Goal: Check status

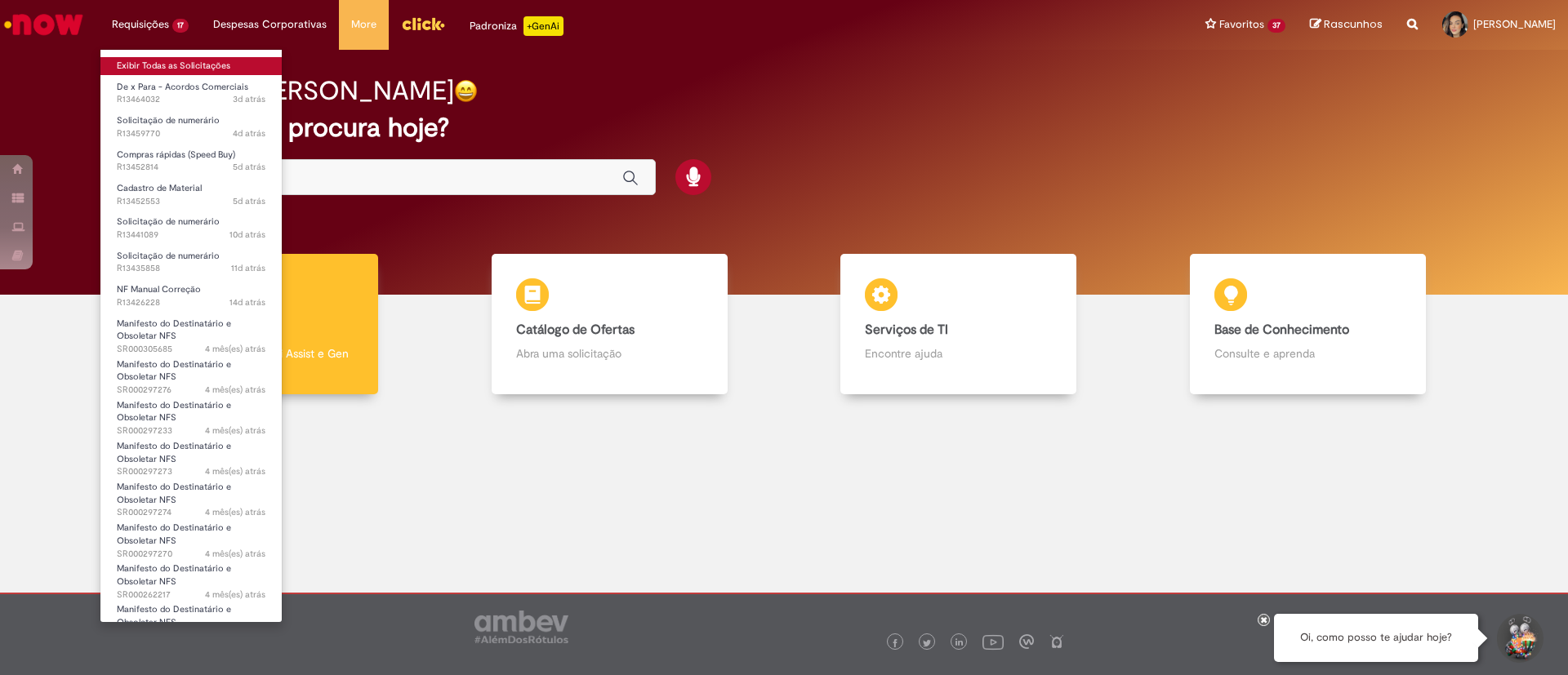
click at [145, 60] on link "Exibir Todas as Solicitações" at bounding box center [190, 66] width 181 height 18
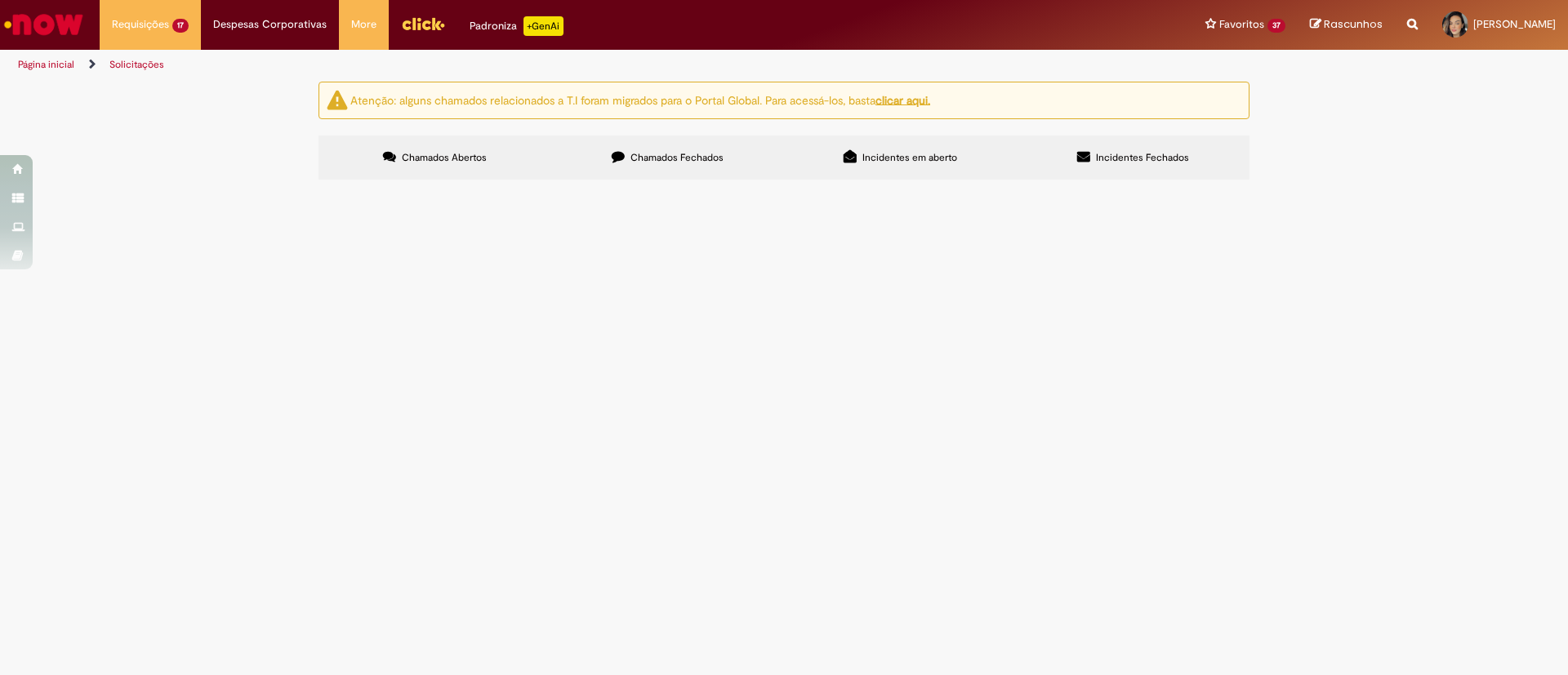
click at [0, 0] on span "Acordo Logistico - [GEOGRAPHIC_DATA] - [DATE]" at bounding box center [0, 0] width 0 height 0
click at [0, 0] on span "PAGAMENTO CONDOMINIO CDD AS - [DATE]" at bounding box center [0, 0] width 0 height 0
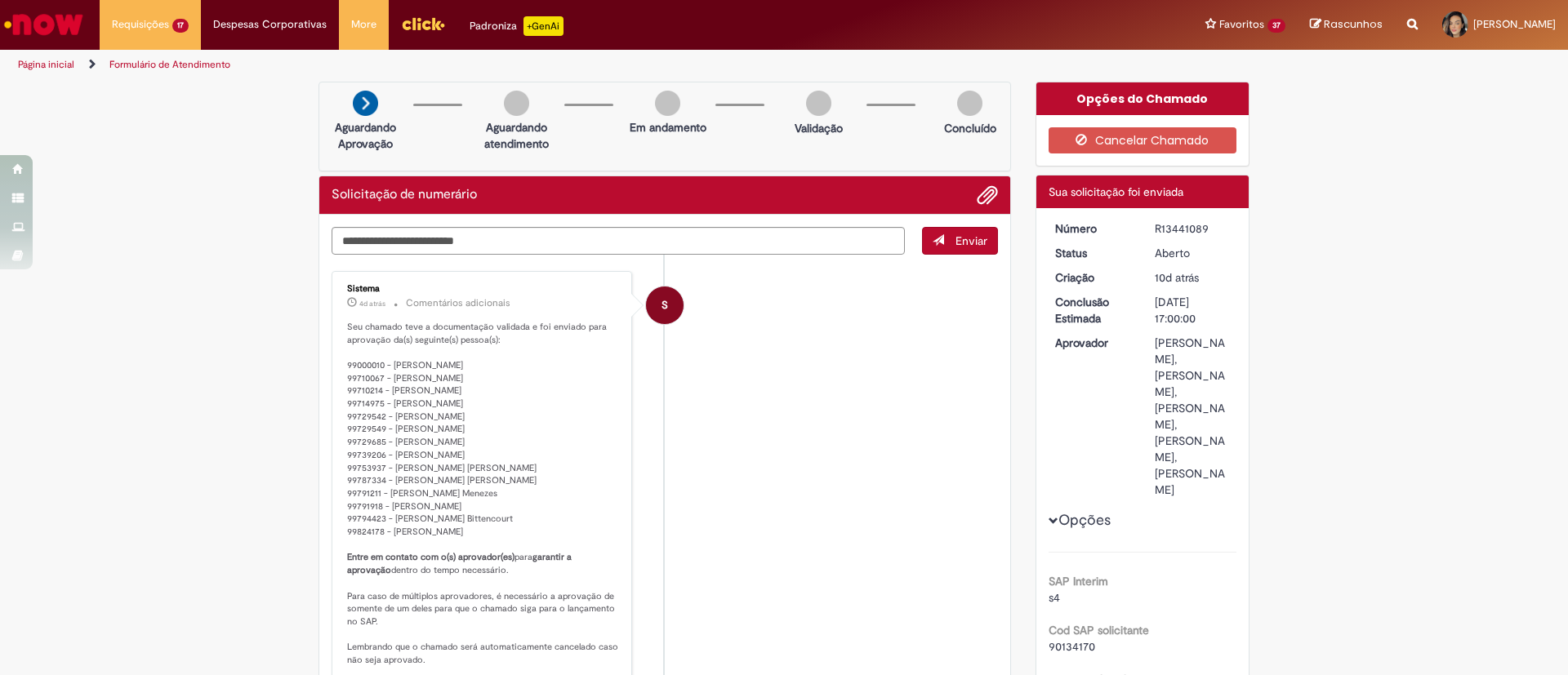
click at [1169, 228] on div "R13441089" at bounding box center [1192, 228] width 76 height 16
copy div "R13441089"
click at [830, 383] on li "S Sistema 4d atrás 4 dias atrás Comentários adicionais Seu chamado teve a docum…" at bounding box center [664, 476] width 666 height 410
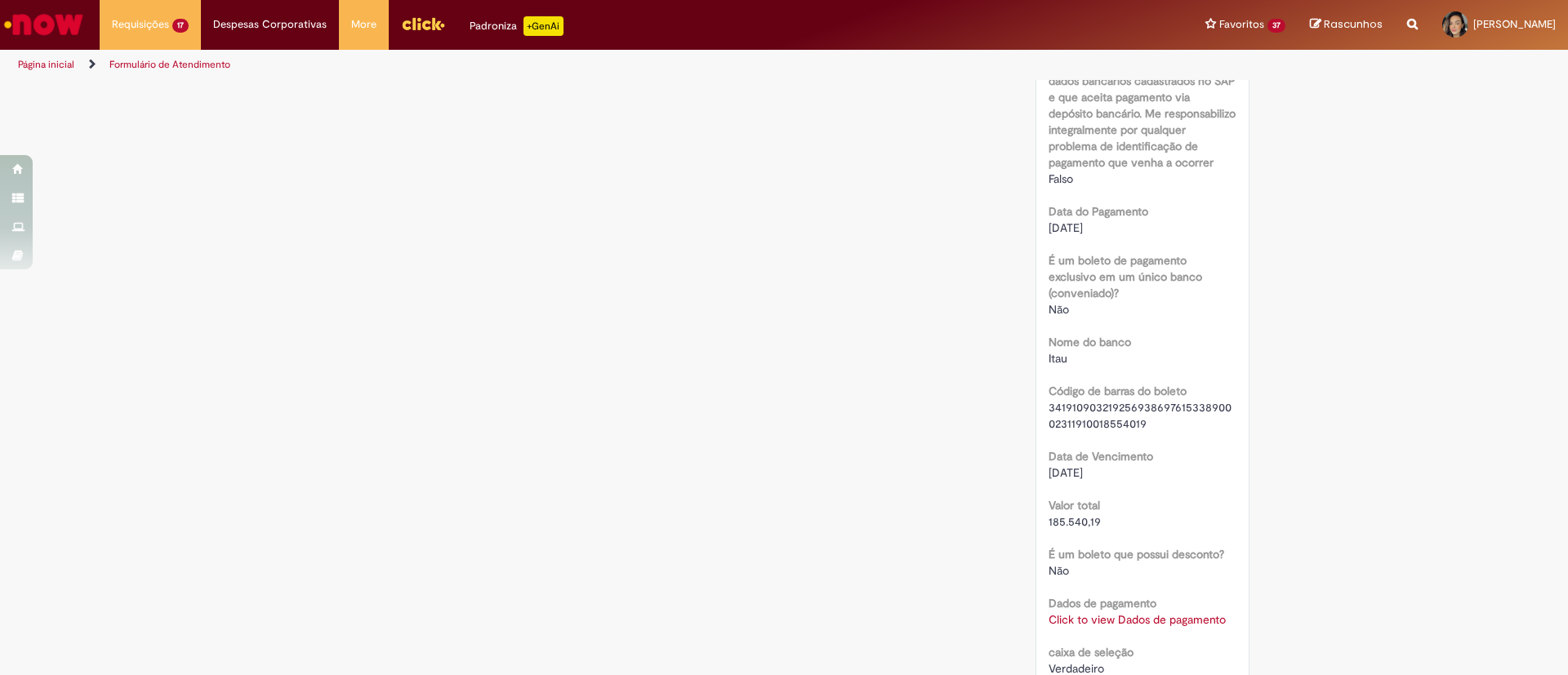
scroll to position [1593, 0]
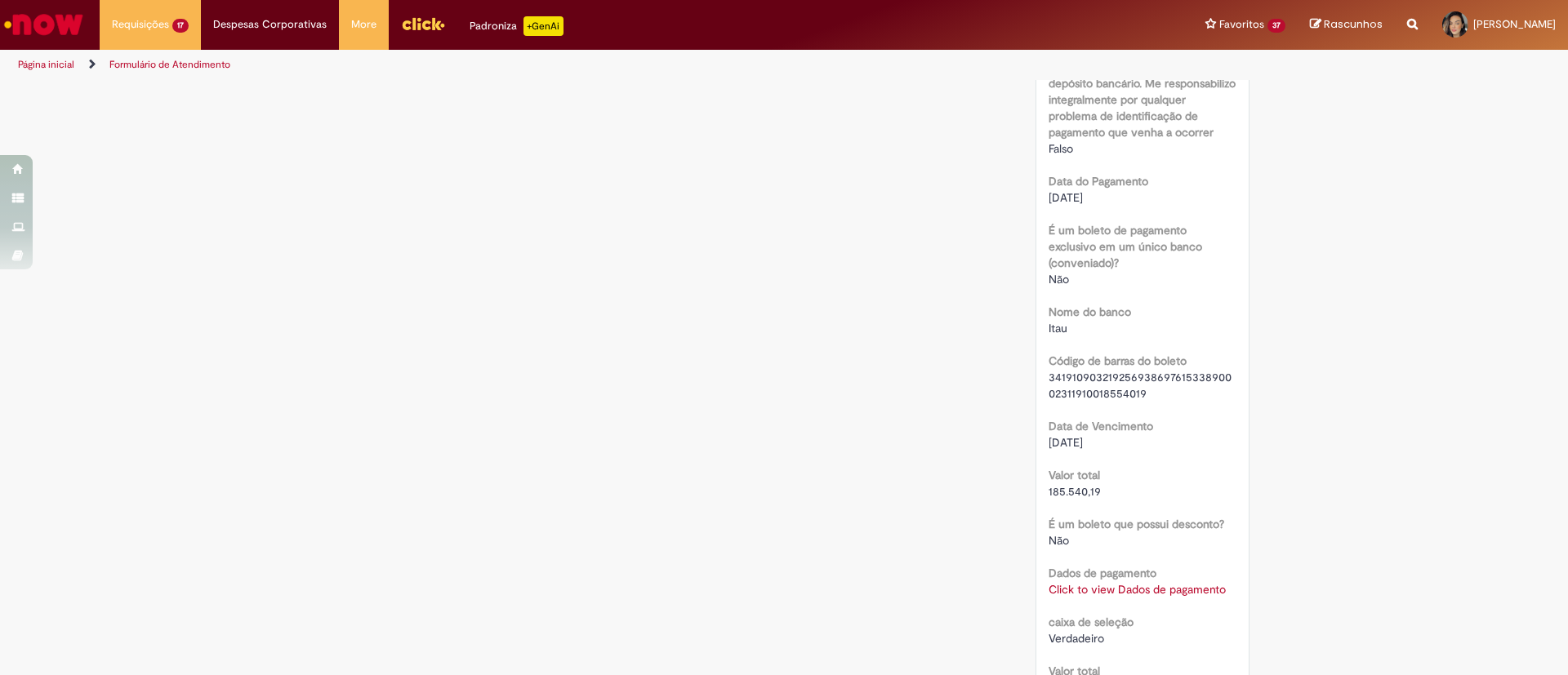
click at [1160, 582] on link "Click to view Dados de pagamento" at bounding box center [1137, 589] width 177 height 14
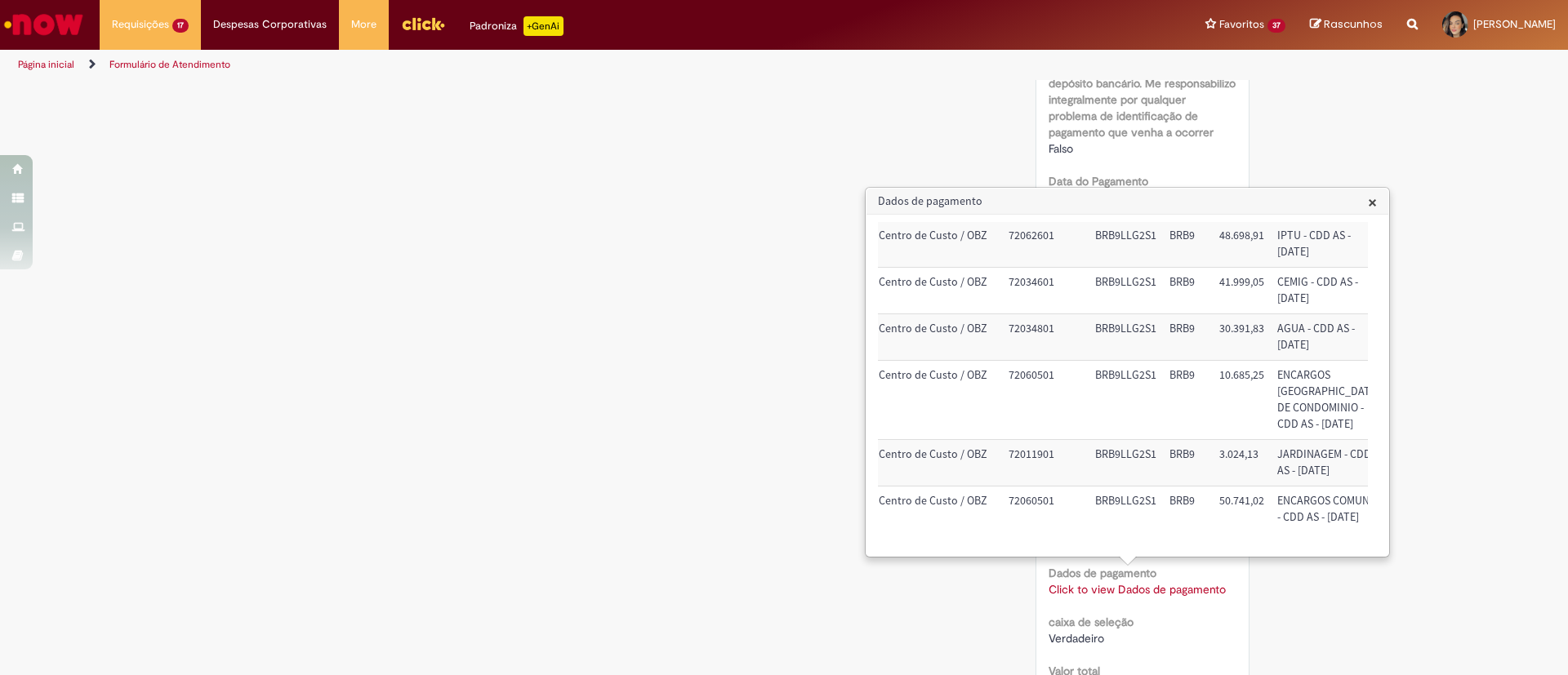
scroll to position [0, 217]
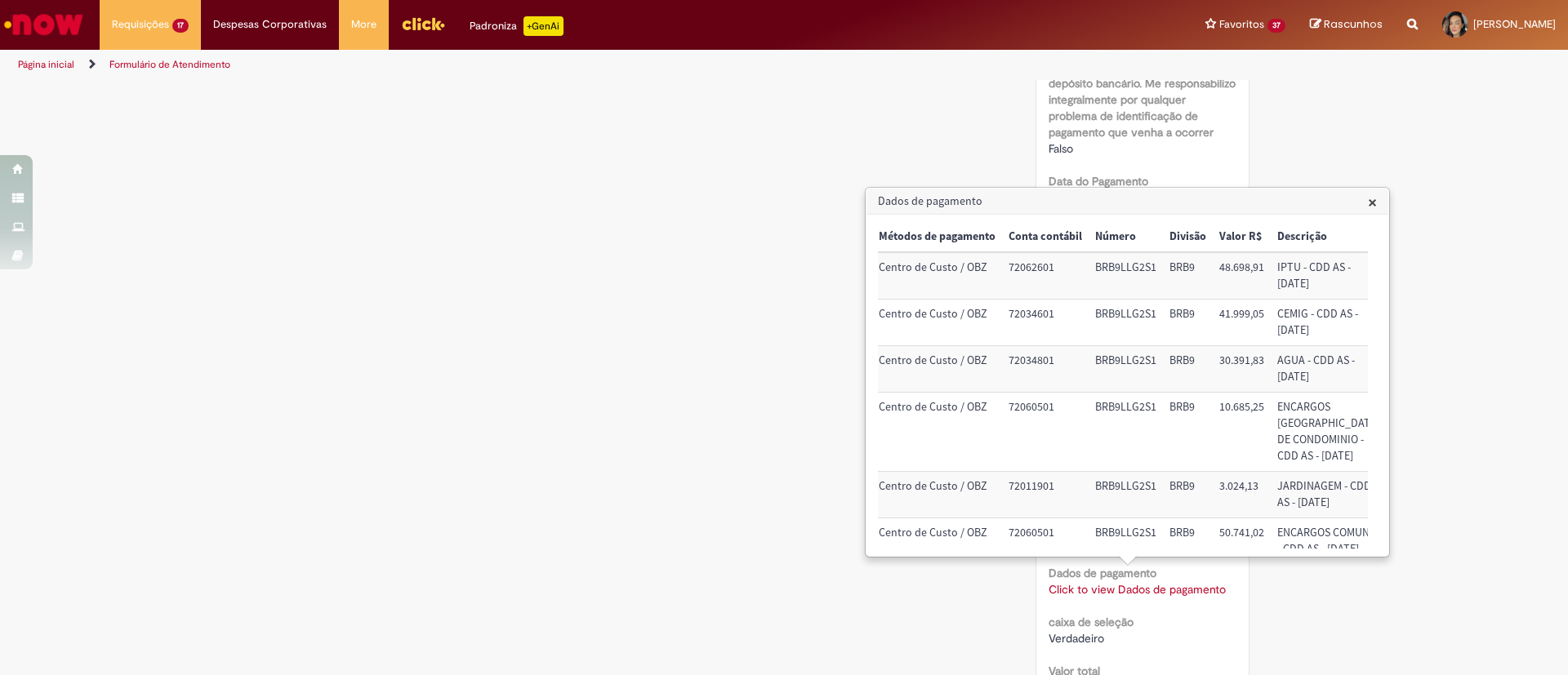
click at [1372, 195] on span "×" at bounding box center [1372, 202] width 9 height 22
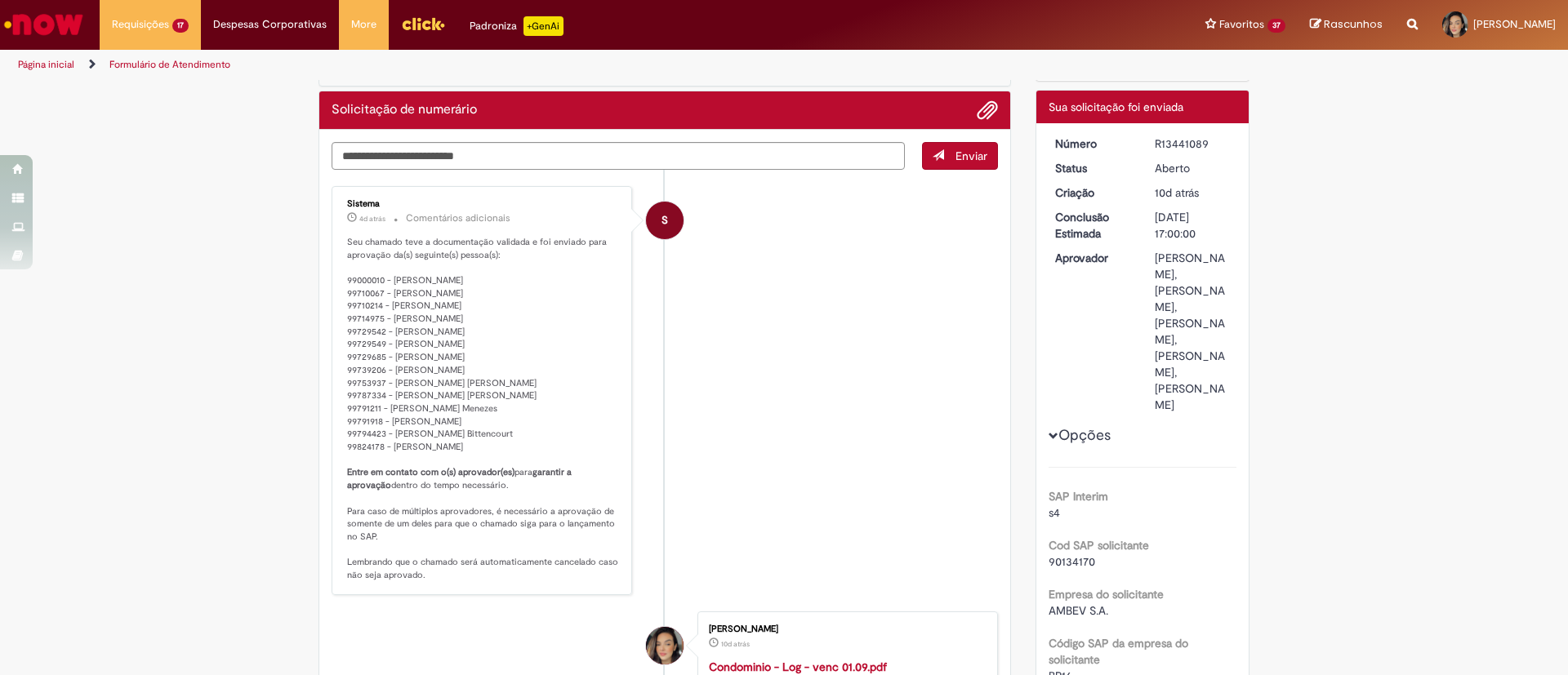
scroll to position [122, 0]
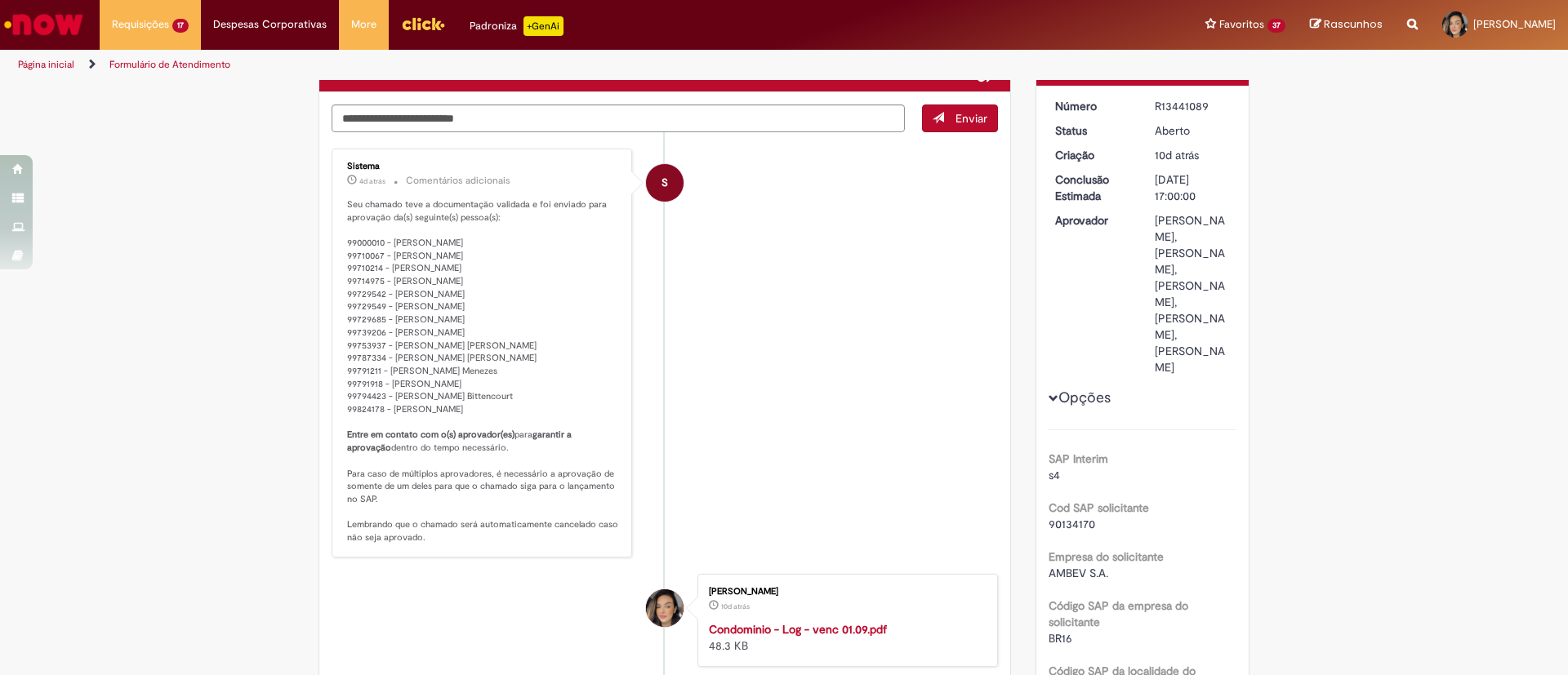
click at [1176, 104] on div "R13441089" at bounding box center [1192, 105] width 76 height 16
copy div "R13441089"
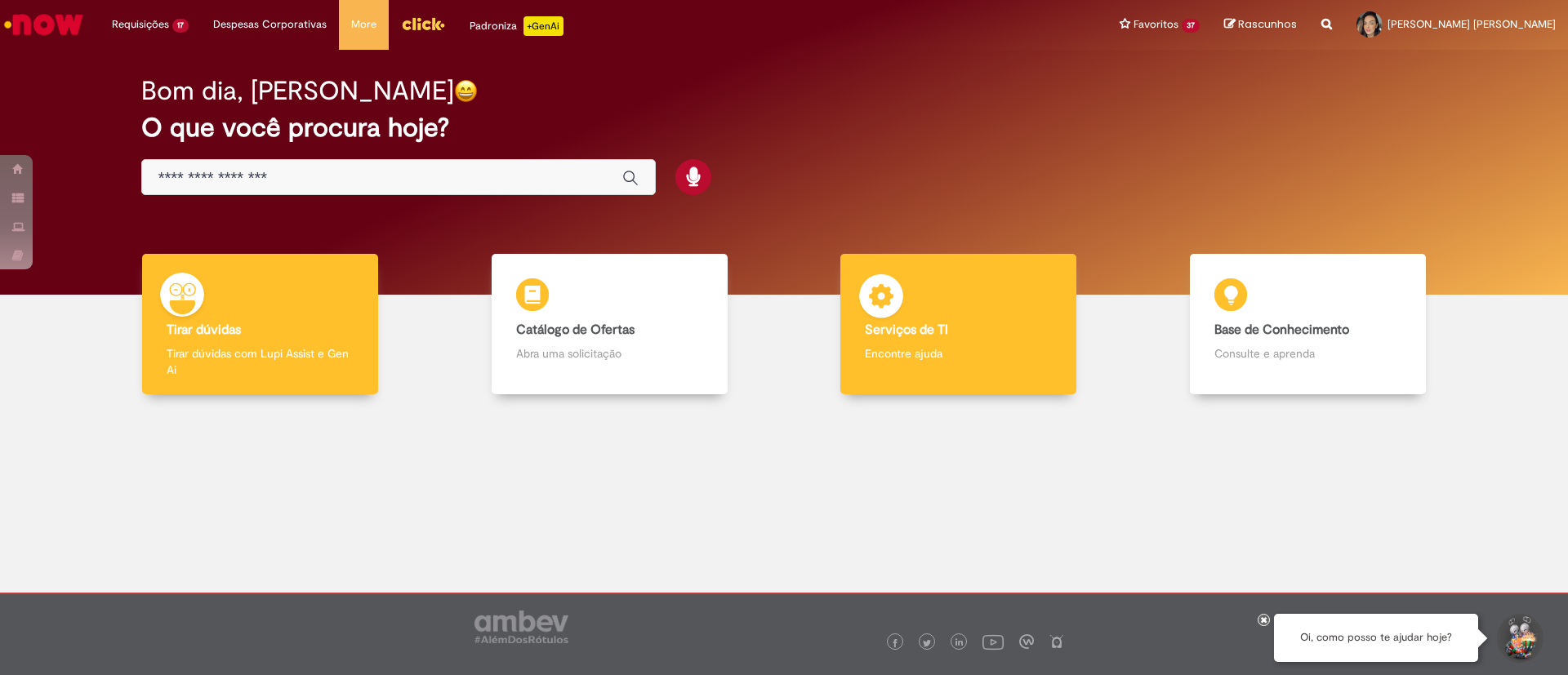
click at [886, 339] on div "Serviços de TI Serviços de TI Encontre ajuda" at bounding box center [958, 324] width 236 height 142
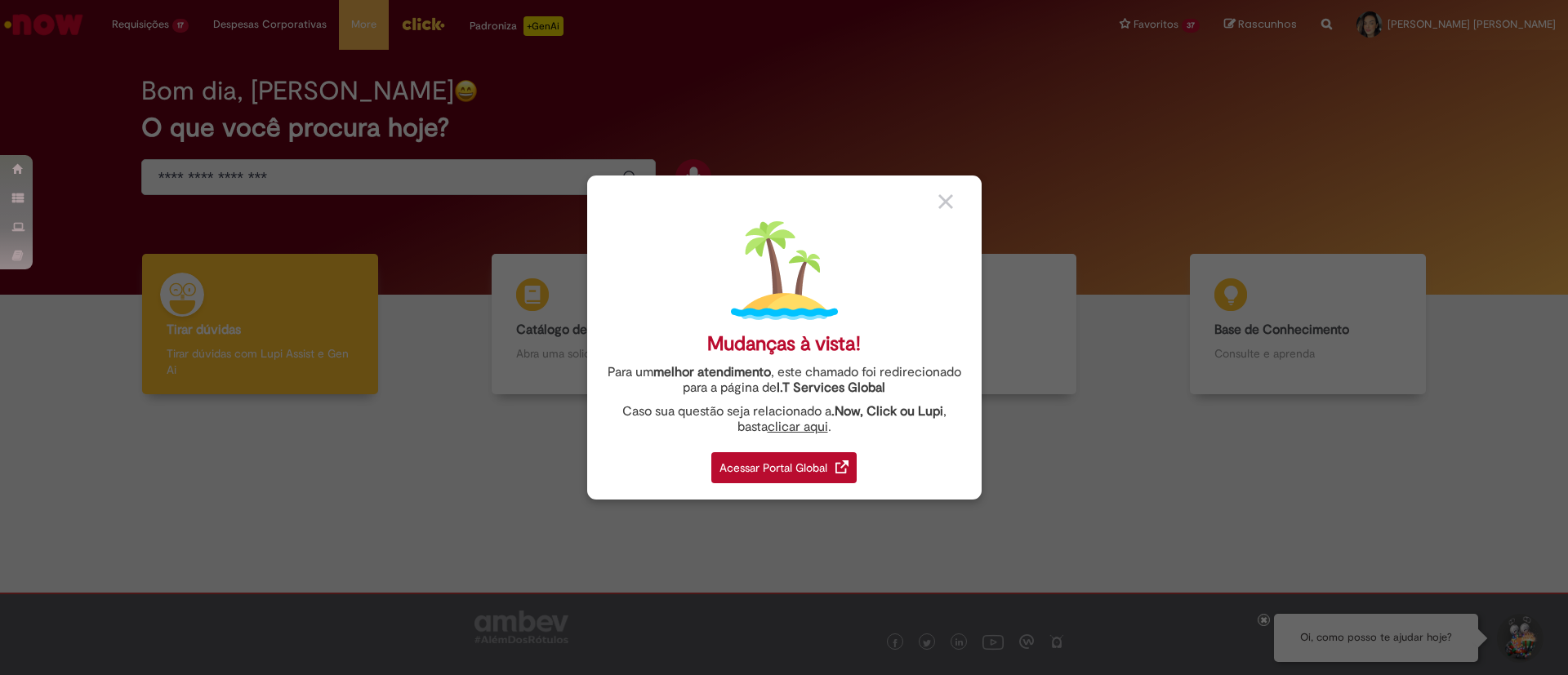
click at [832, 463] on div "Acessar Portal Global" at bounding box center [784, 468] width 146 height 31
